Goal: Task Accomplishment & Management: Manage account settings

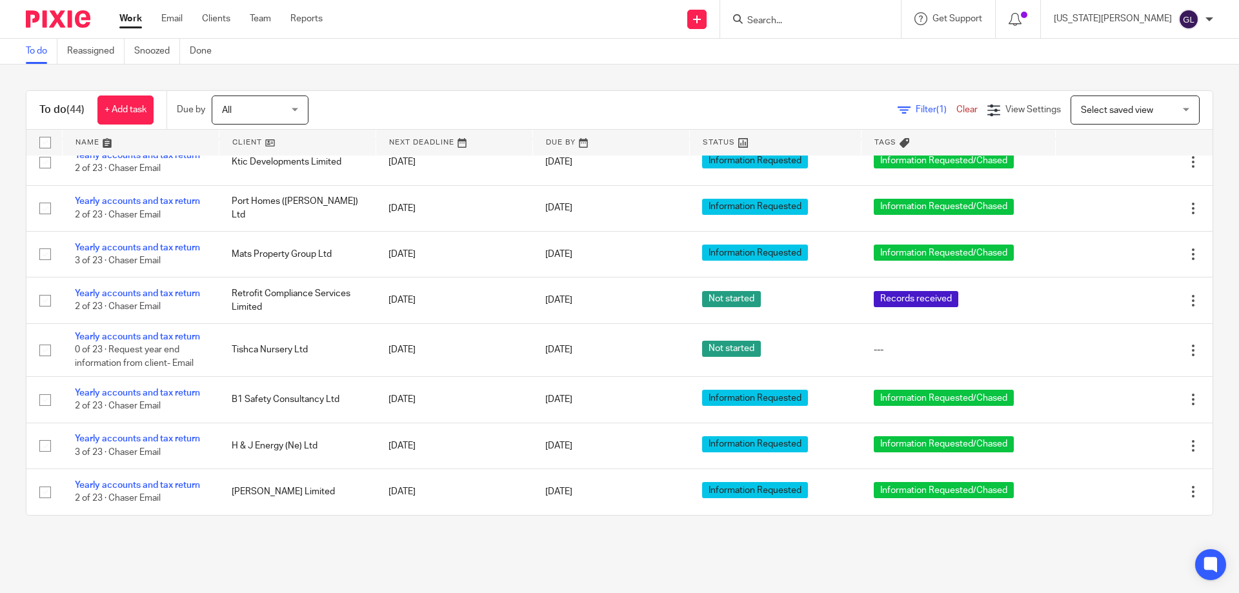
scroll to position [1293, 0]
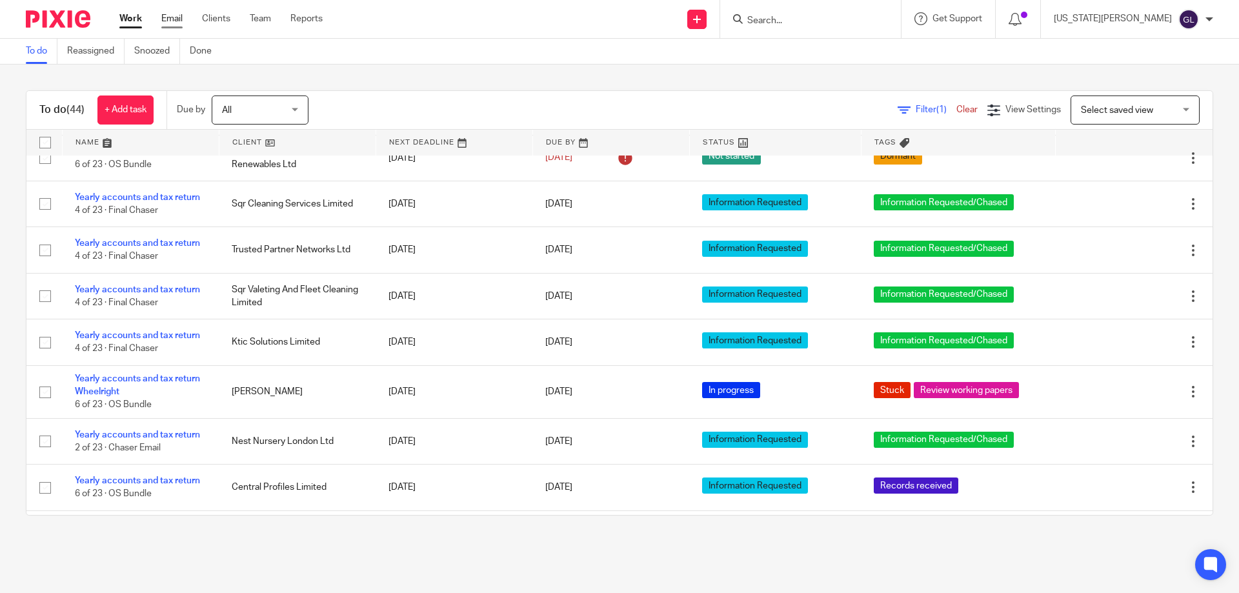
click at [168, 15] on link "Email" at bounding box center [171, 18] width 21 height 13
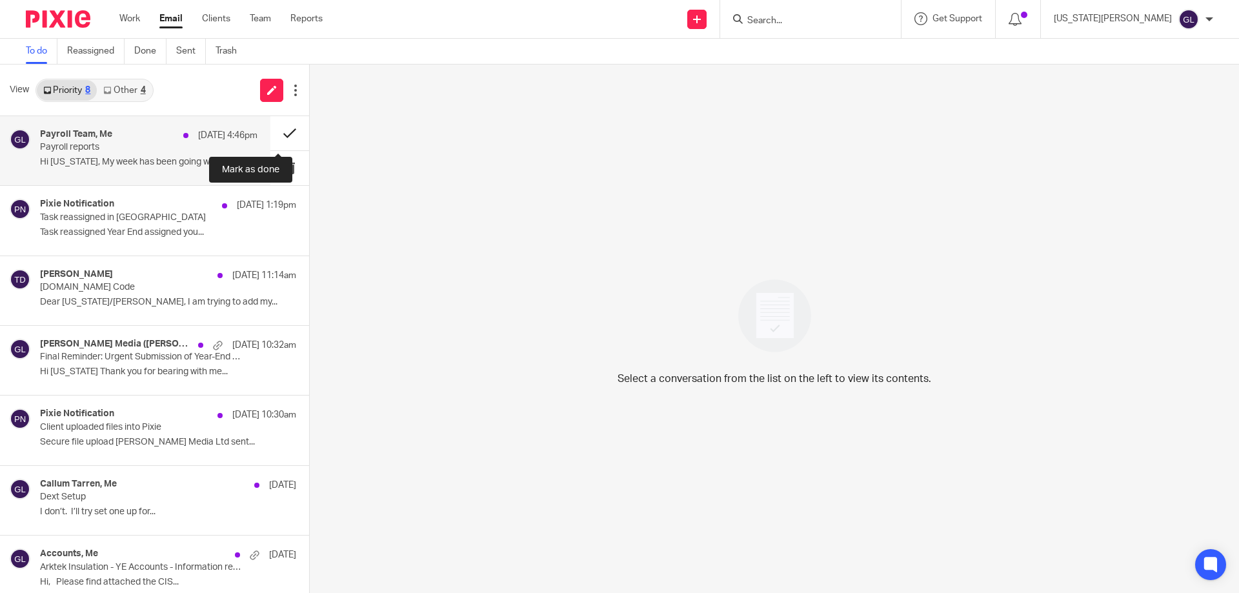
click at [278, 132] on button at bounding box center [289, 133] width 39 height 34
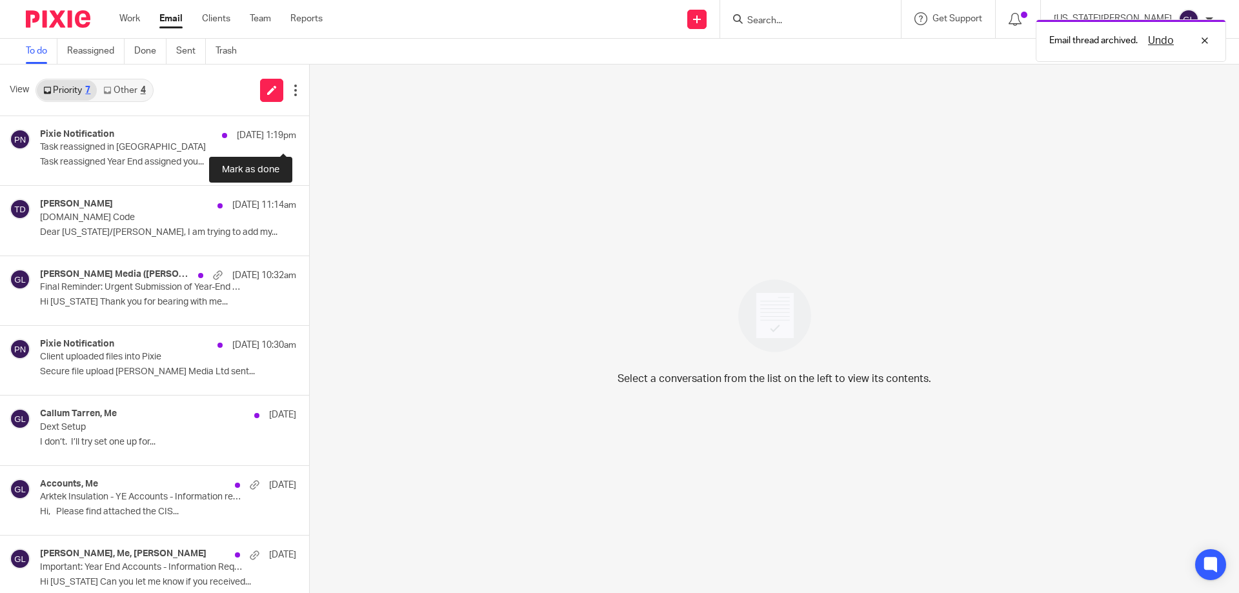
click at [309, 132] on button at bounding box center [314, 133] width 10 height 34
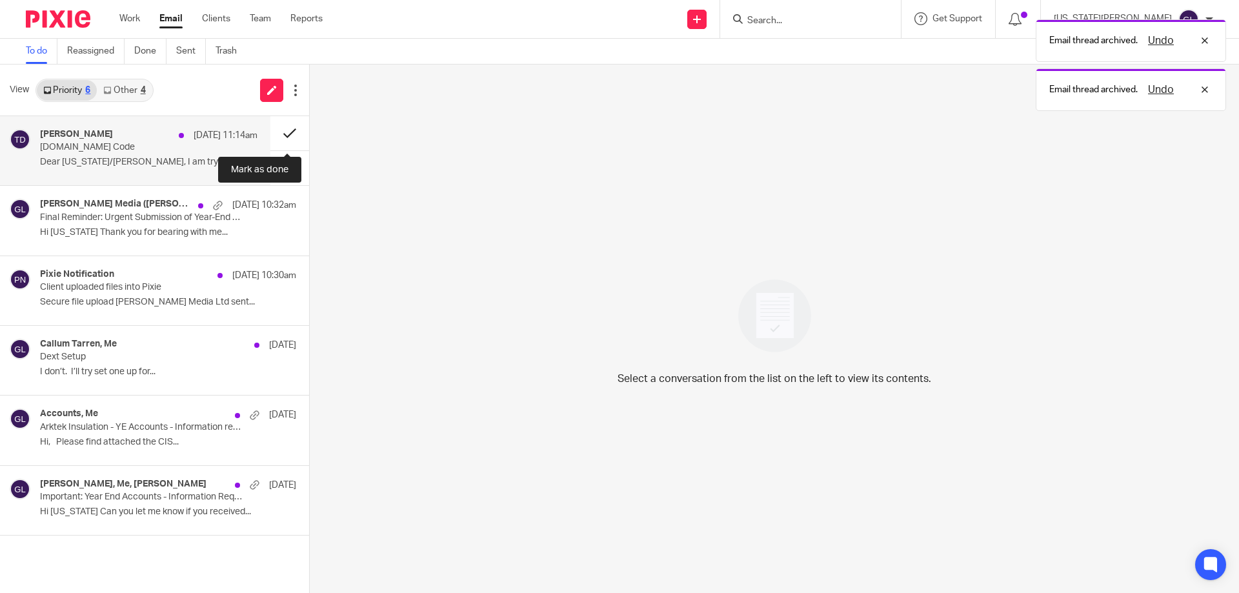
click at [282, 132] on button at bounding box center [289, 133] width 39 height 34
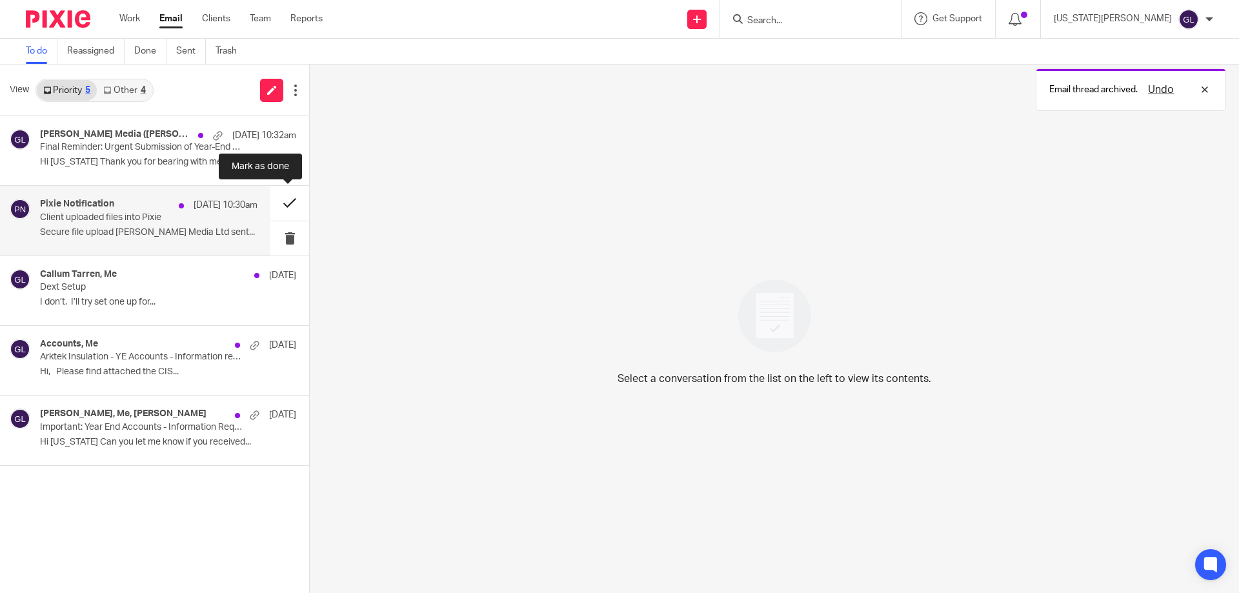
click at [287, 201] on button at bounding box center [289, 203] width 39 height 34
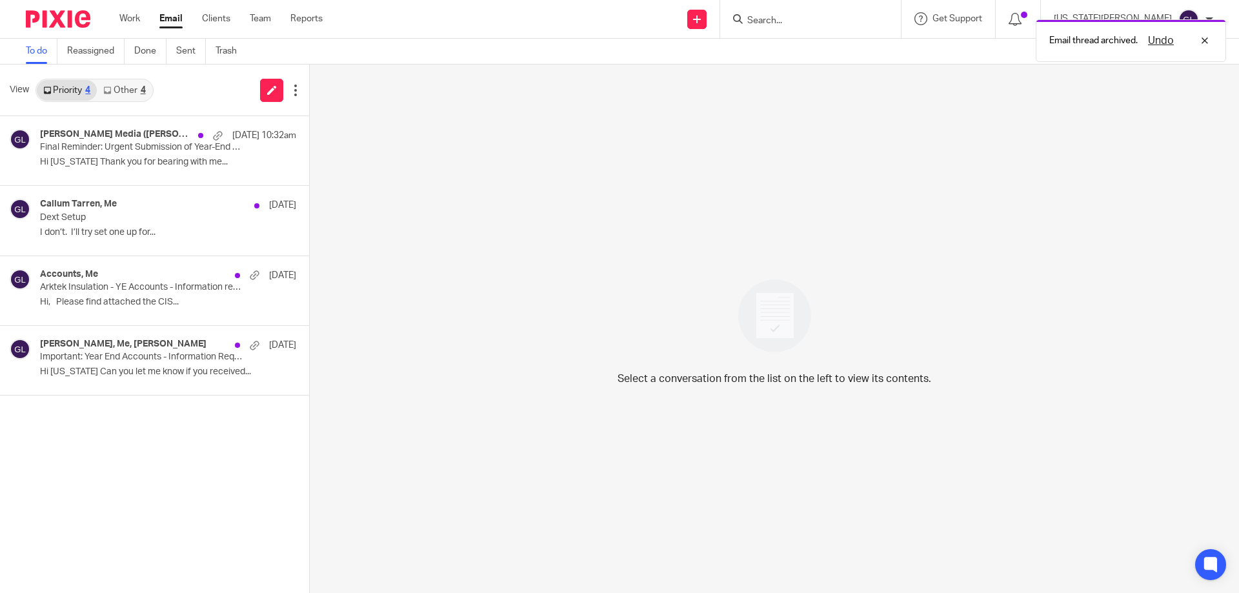
click at [126, 92] on link "Other 4" at bounding box center [124, 90] width 55 height 21
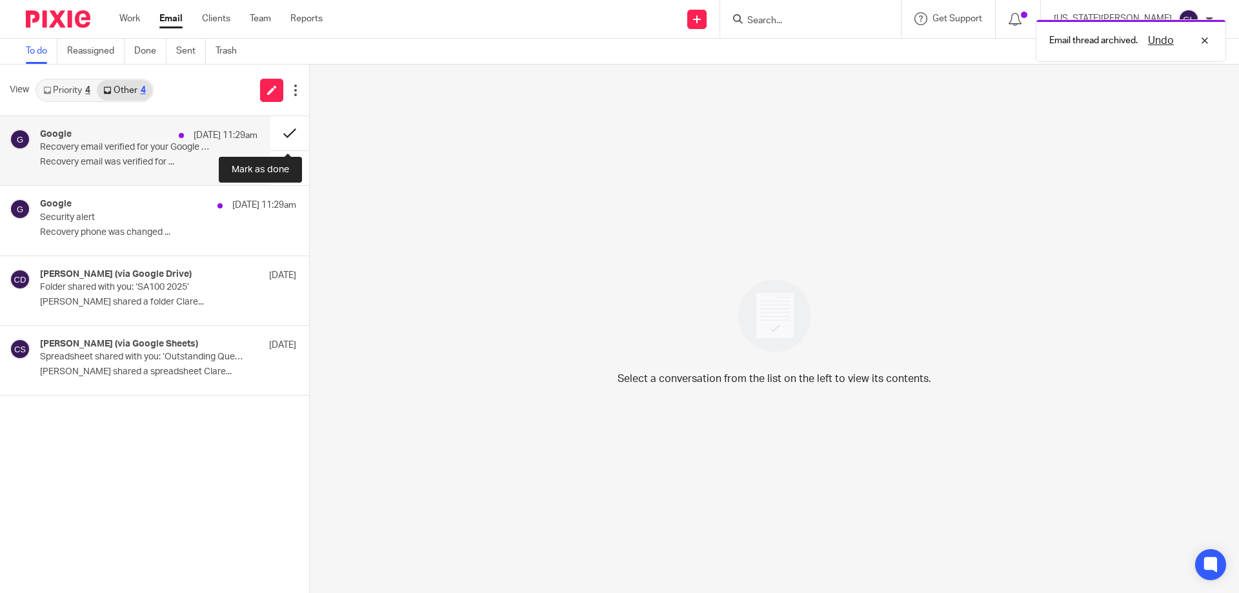
click at [285, 132] on button at bounding box center [289, 133] width 39 height 34
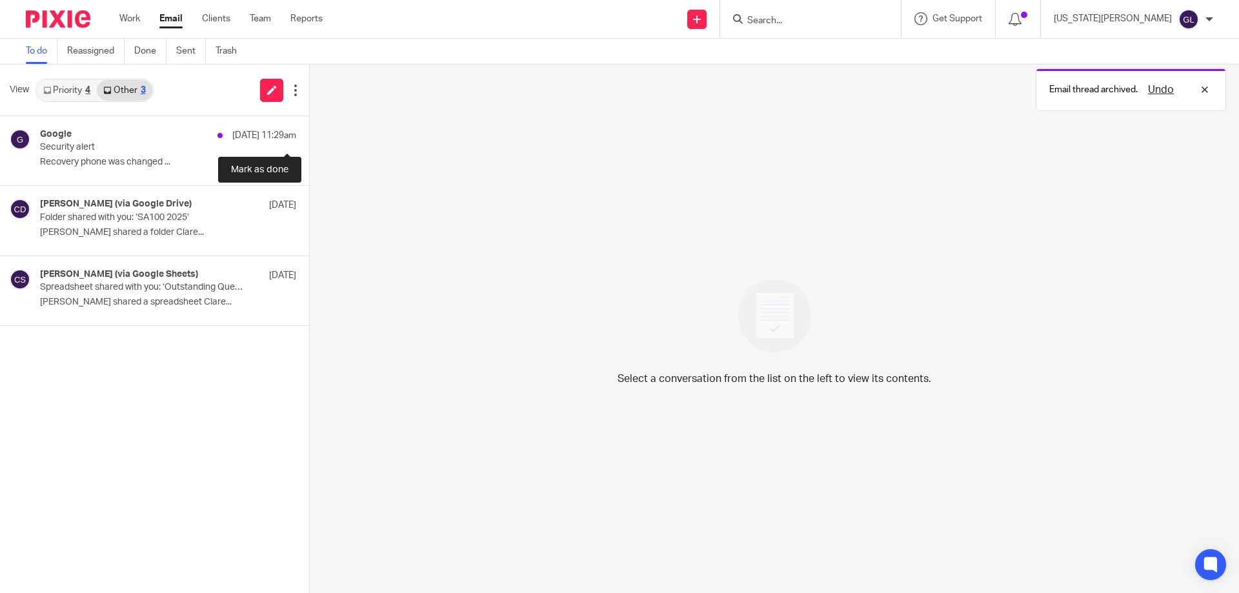
click at [309, 132] on button at bounding box center [314, 133] width 10 height 34
